Goal: Transaction & Acquisition: Purchase product/service

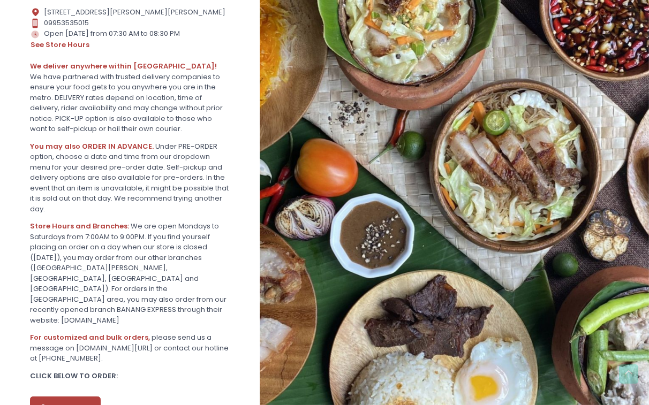
scroll to position [311, 0]
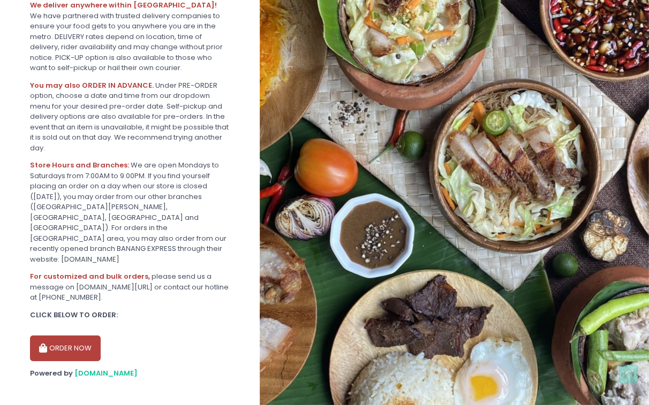
click at [45, 344] on icon "button" at bounding box center [44, 348] width 11 height 9
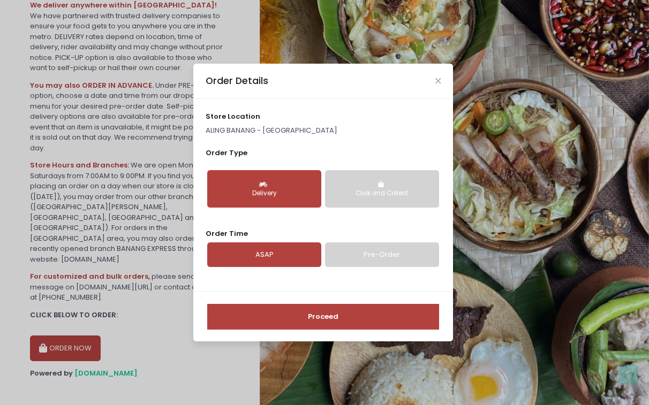
click at [435, 73] on div "Order Details" at bounding box center [323, 81] width 260 height 35
click at [436, 81] on icon "Close" at bounding box center [437, 81] width 5 height 8
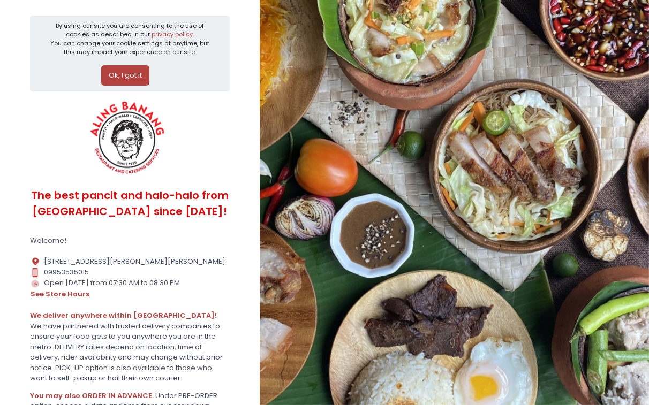
scroll to position [0, 0]
drag, startPoint x: 87, startPoint y: 272, endPoint x: 44, endPoint y: 263, distance: 44.2
click at [44, 263] on div "Location Created with Sketch. [STREET_ADDRESS][PERSON_NAME][PERSON_NAME]" at bounding box center [130, 262] width 200 height 11
copy div "[STREET_ADDRESS][PERSON_NAME] Lagi"
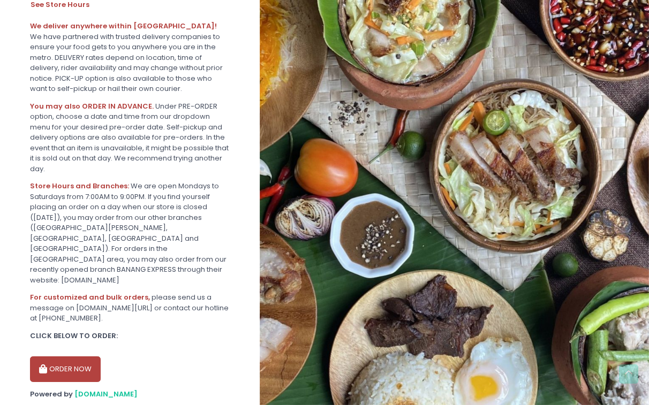
scroll to position [311, 0]
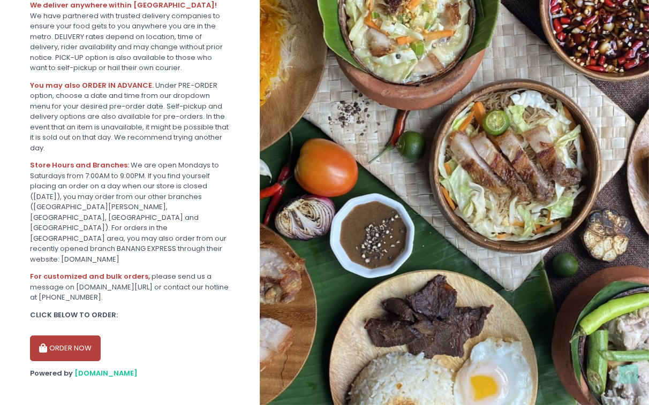
click at [83, 340] on button "ORDER NOW" at bounding box center [65, 349] width 71 height 26
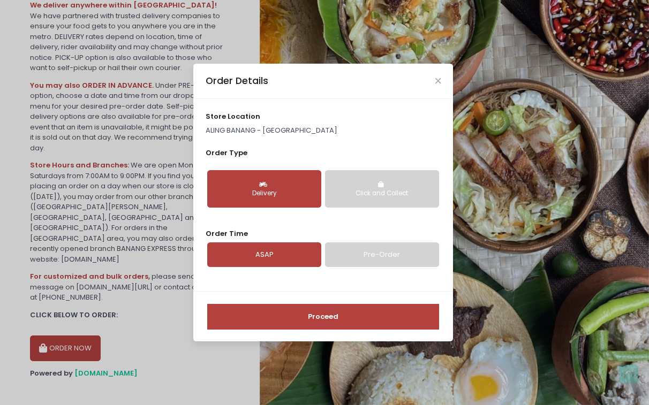
click at [298, 318] on button "Proceed" at bounding box center [323, 317] width 232 height 26
